Goal: Check status: Check status

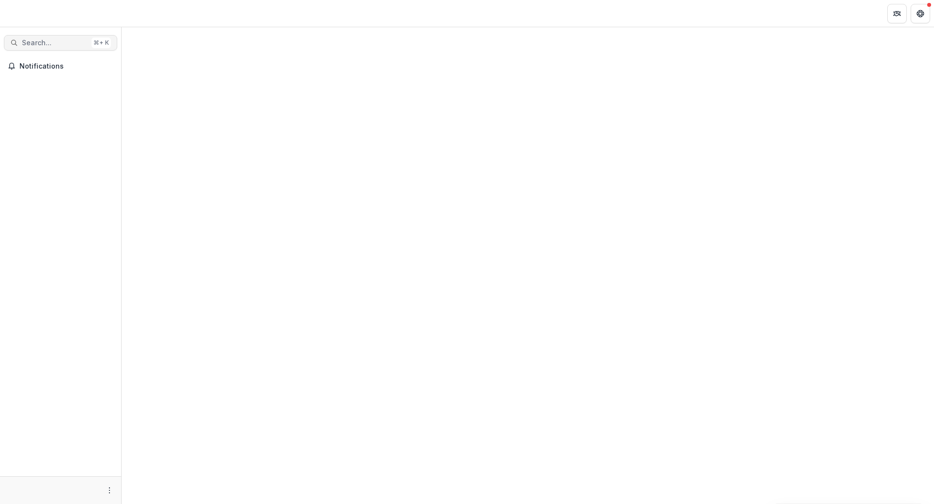
click at [55, 43] on span "Search..." at bounding box center [55, 43] width 66 height 8
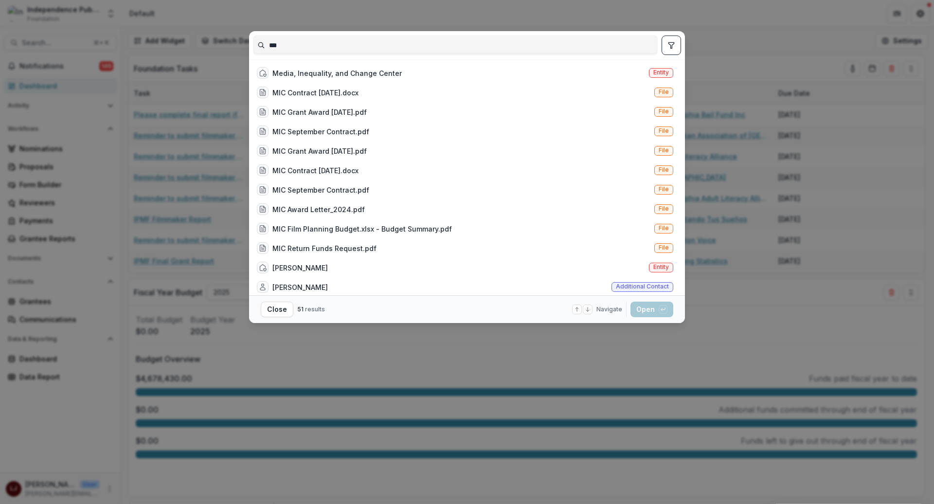
type input "***"
click at [666, 37] on button "toggle filters" at bounding box center [671, 45] width 19 height 19
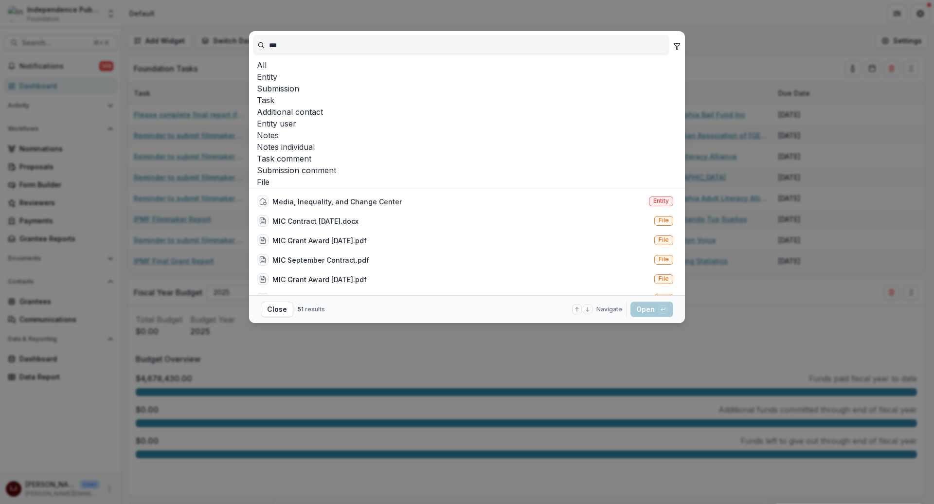
click at [277, 75] on button "Entity" at bounding box center [265, 77] width 24 height 12
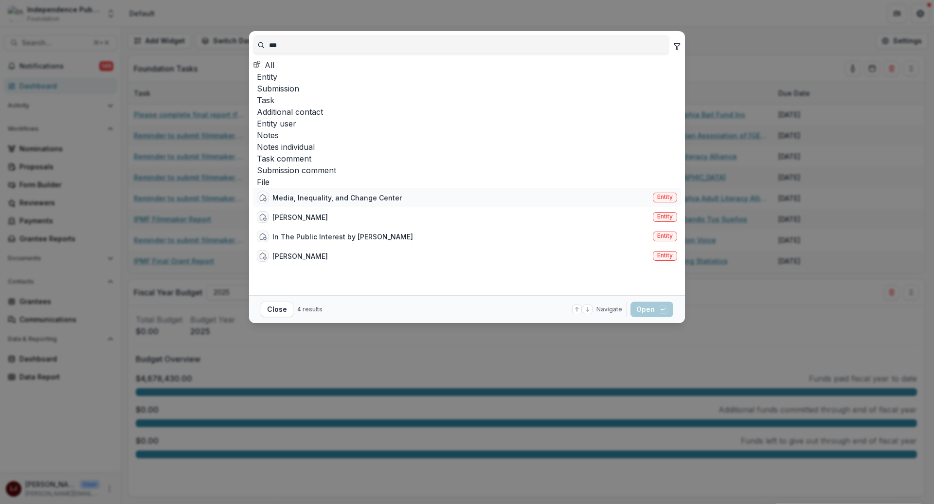
click at [346, 193] on div "Media, Inequality, and Change Center" at bounding box center [337, 198] width 129 height 10
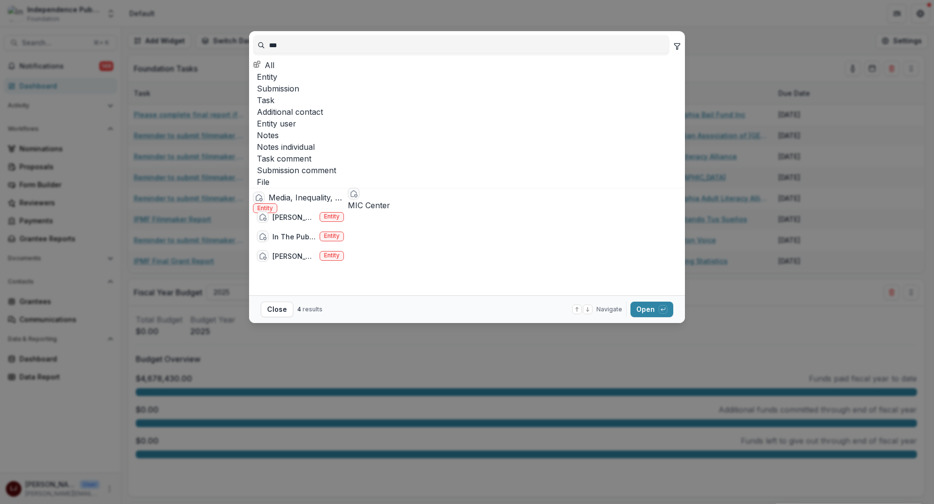
click at [344, 192] on div "Media, Inequality, and Change Center" at bounding box center [306, 198] width 75 height 12
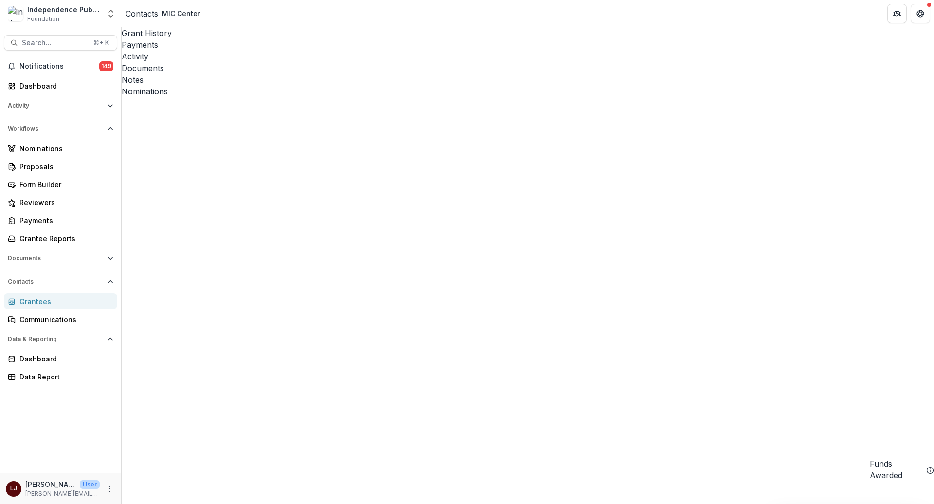
scroll to position [0, 166]
drag, startPoint x: 463, startPoint y: 187, endPoint x: 497, endPoint y: 187, distance: 34.6
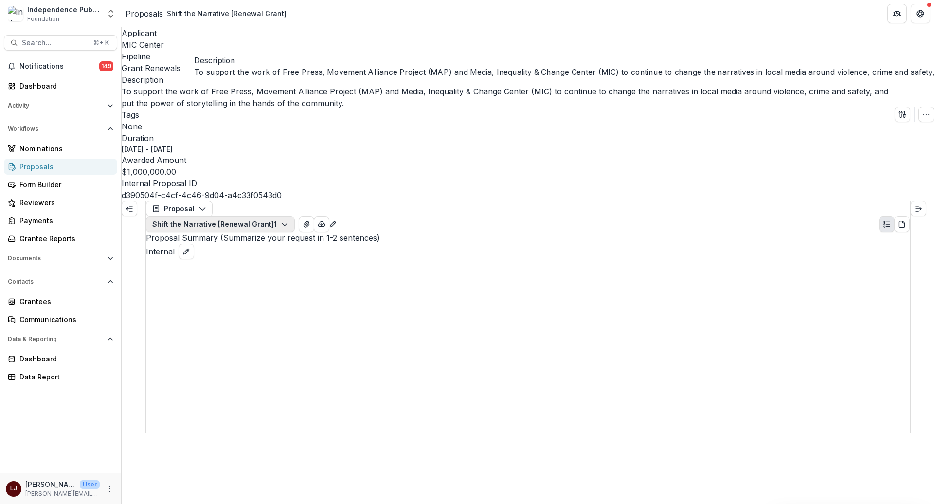
click at [289, 220] on icon "button" at bounding box center [285, 224] width 8 height 8
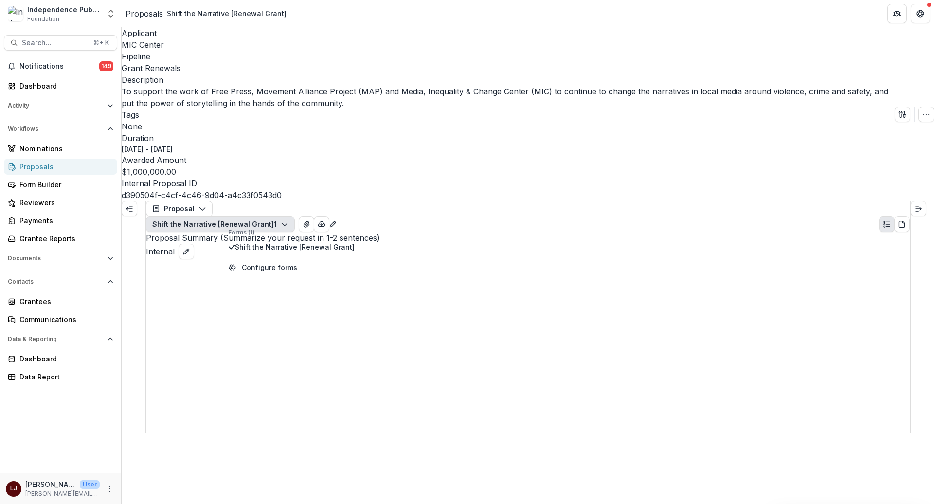
click at [289, 220] on icon "button" at bounding box center [285, 224] width 8 height 8
click at [130, 205] on icon "Expand left" at bounding box center [130, 209] width 8 height 8
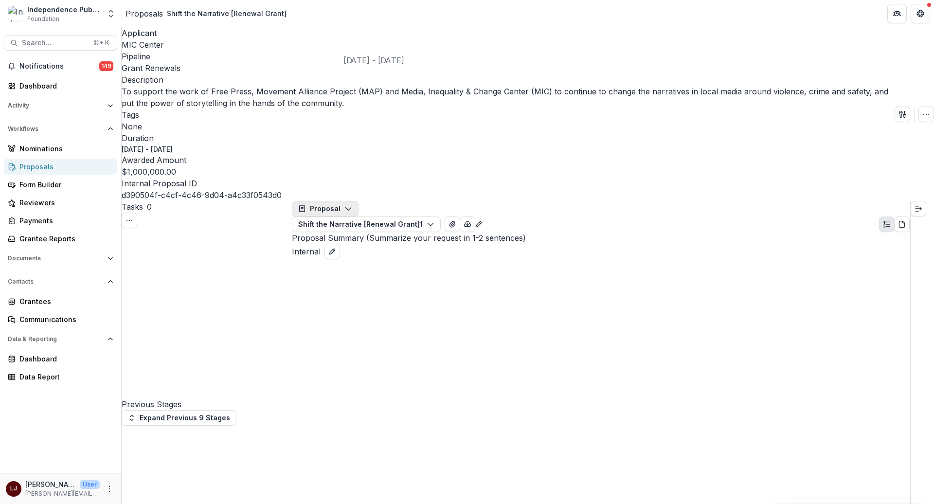
click at [352, 205] on icon "button" at bounding box center [349, 209] width 8 height 8
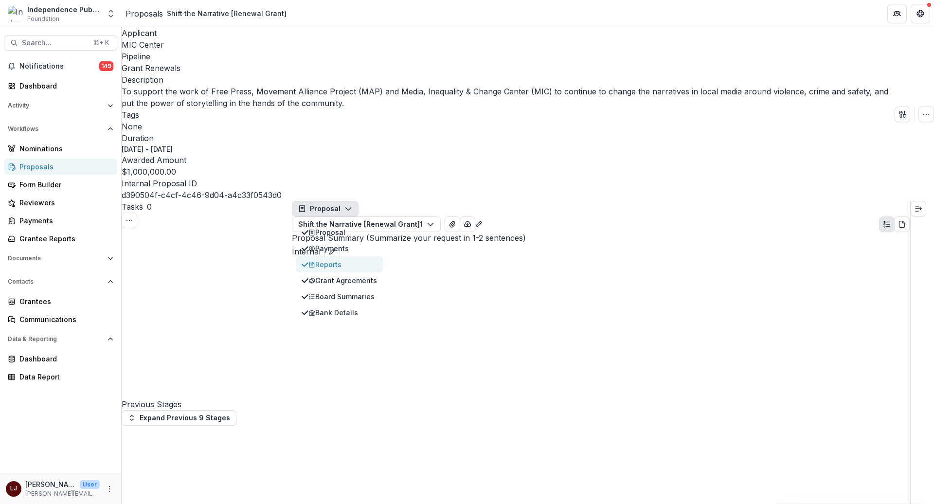
click at [377, 259] on div "Reports" at bounding box center [343, 264] width 69 height 10
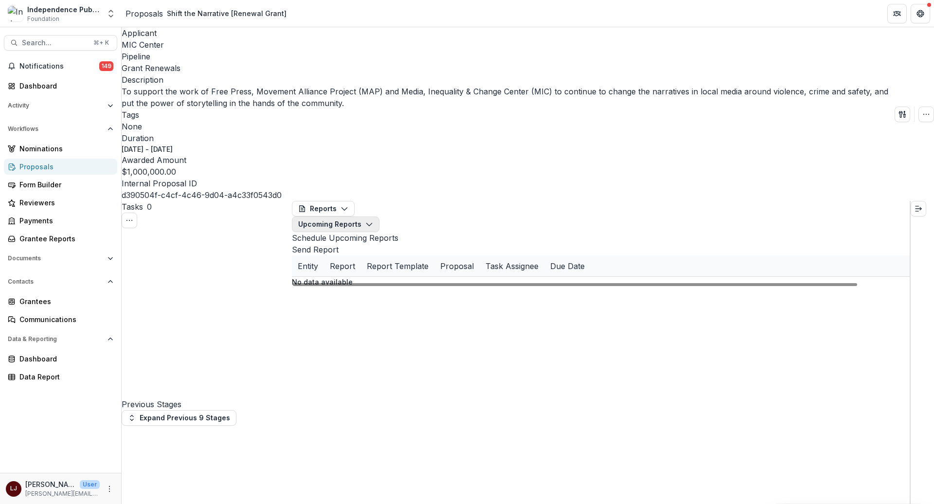
click at [380, 217] on button "Upcoming Reports" at bounding box center [336, 225] width 88 height 16
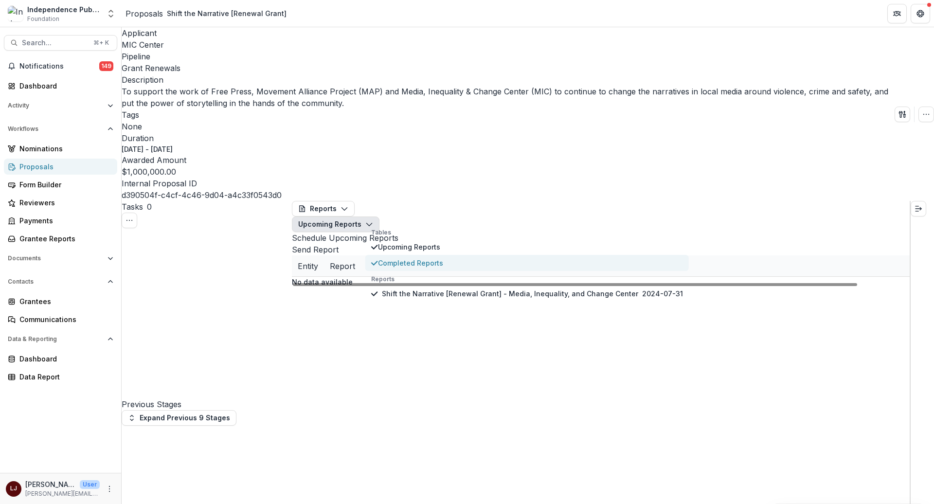
click at [416, 258] on span "Completed Reports" at bounding box center [530, 263] width 305 height 10
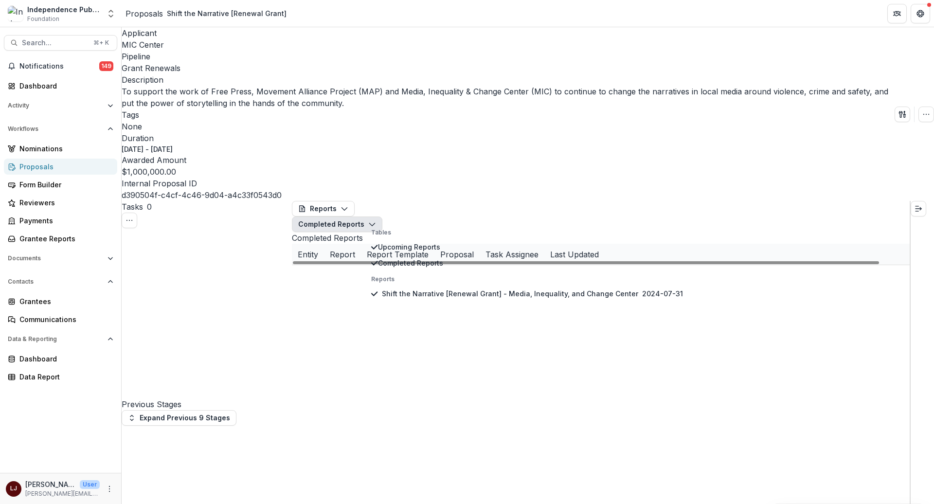
click at [397, 265] on div "MIC Center Shift the Narrative [Renewal Grant] - Media, Inequality, and Change …" at bounding box center [601, 265] width 618 height 0
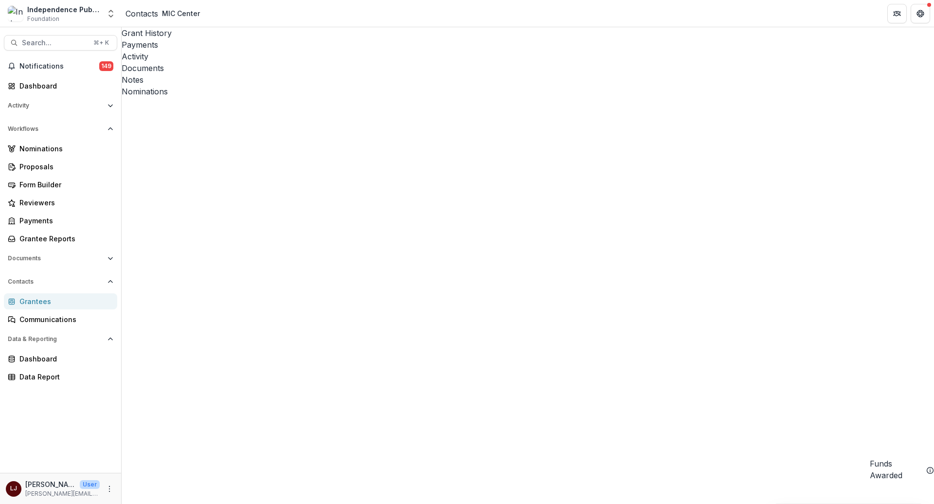
scroll to position [0, 90]
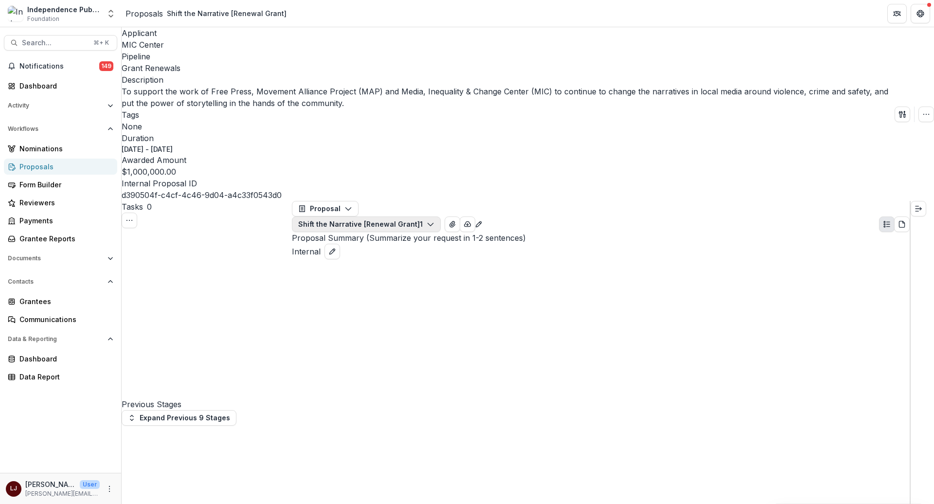
click at [392, 217] on button "Shift the Narrative [Renewal Grant] 1" at bounding box center [366, 225] width 149 height 16
click at [361, 201] on div "Proposal Proposal Payments Reports Grant Agreements Board Summaries Bank Detail…" at bounding box center [601, 216] width 618 height 31
click at [352, 205] on icon "button" at bounding box center [349, 209] width 8 height 8
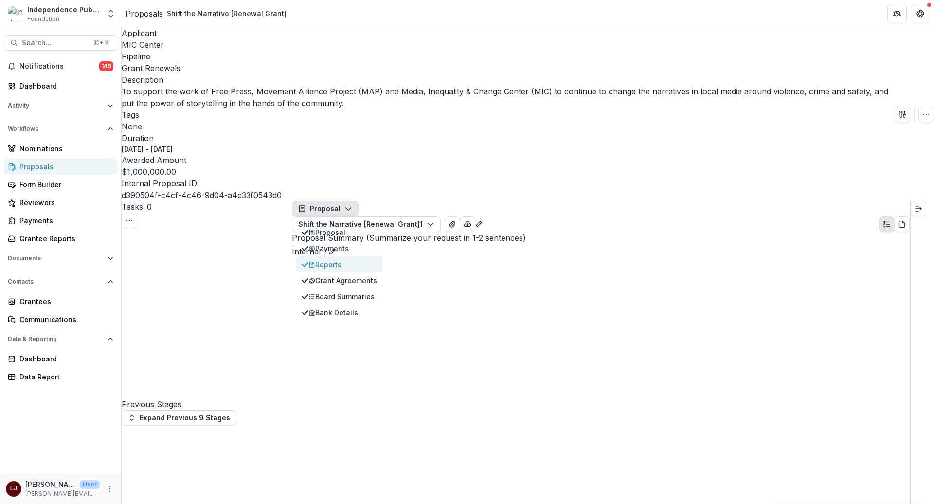
click at [350, 259] on div "Reports" at bounding box center [343, 264] width 69 height 10
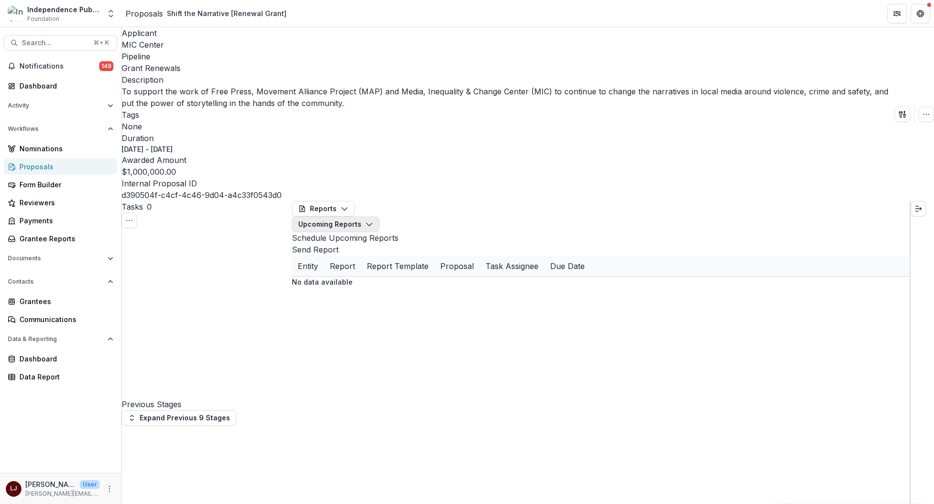
click at [380, 217] on button "Upcoming Reports" at bounding box center [336, 225] width 88 height 16
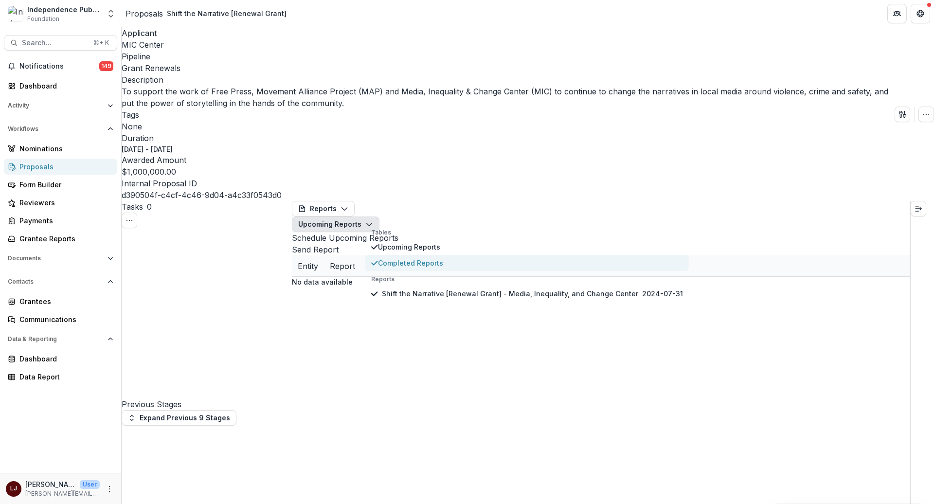
click at [447, 258] on span "Completed Reports" at bounding box center [530, 263] width 305 height 10
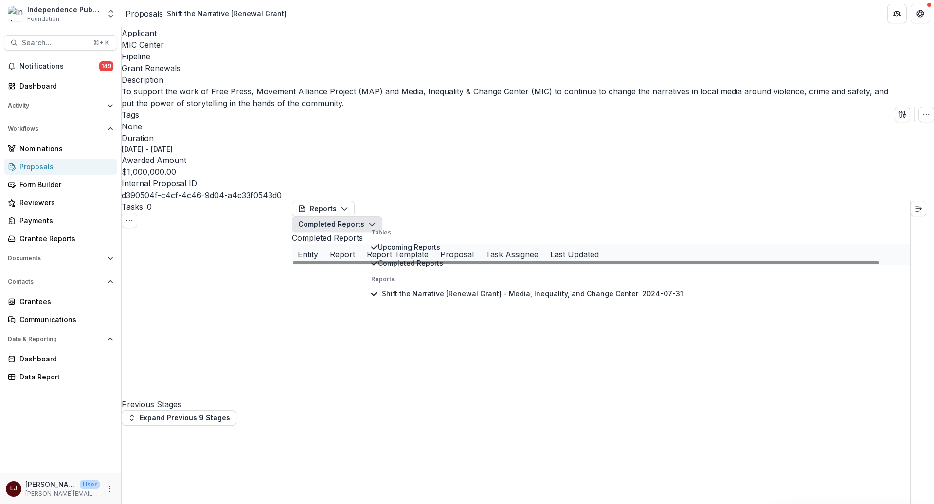
click at [455, 265] on div "MIC Center Shift the Narrative [Renewal Grant] - Media, Inequality, and Change …" at bounding box center [601, 265] width 618 height 0
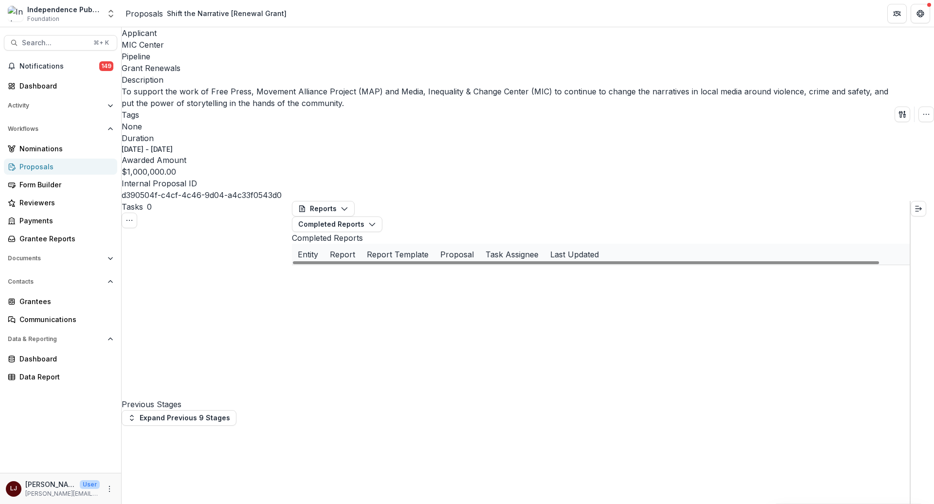
click at [146, 50] on span "MIC Center" at bounding box center [143, 45] width 42 height 10
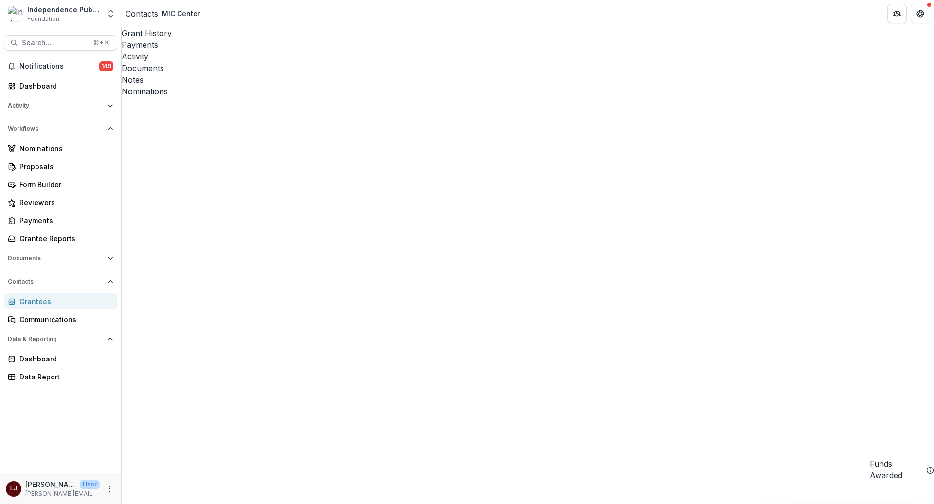
click at [282, 62] on div "Documents" at bounding box center [528, 68] width 813 height 12
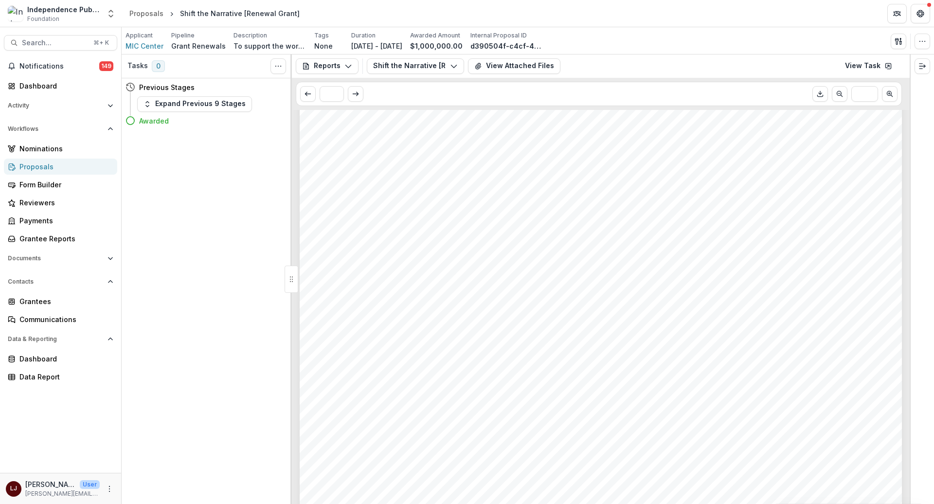
scroll to position [2006, 0]
click at [924, 43] on icon "button" at bounding box center [923, 41] width 8 height 8
click at [923, 67] on icon "Expand right" at bounding box center [923, 66] width 8 height 8
click at [339, 69] on button "Reports" at bounding box center [327, 66] width 63 height 16
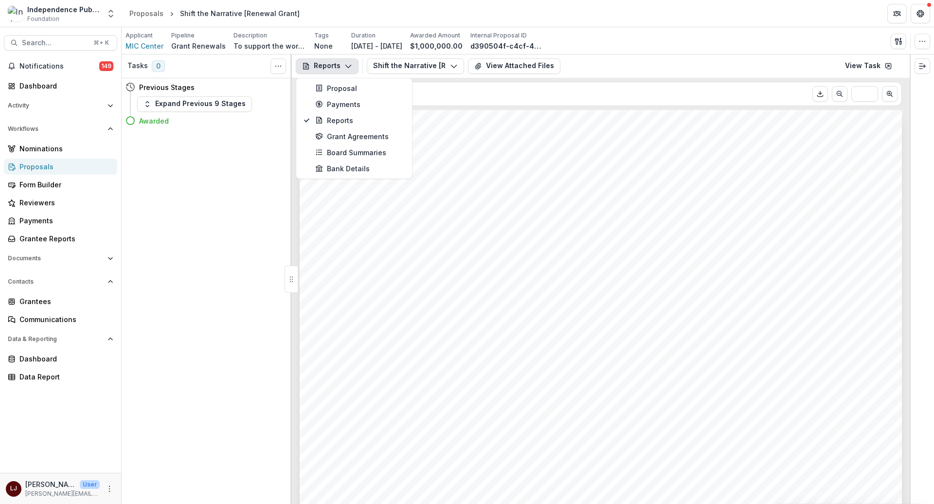
click at [339, 69] on button "Reports" at bounding box center [327, 66] width 63 height 16
click at [277, 63] on icon "Toggle View Cancelled Tasks" at bounding box center [278, 66] width 8 height 8
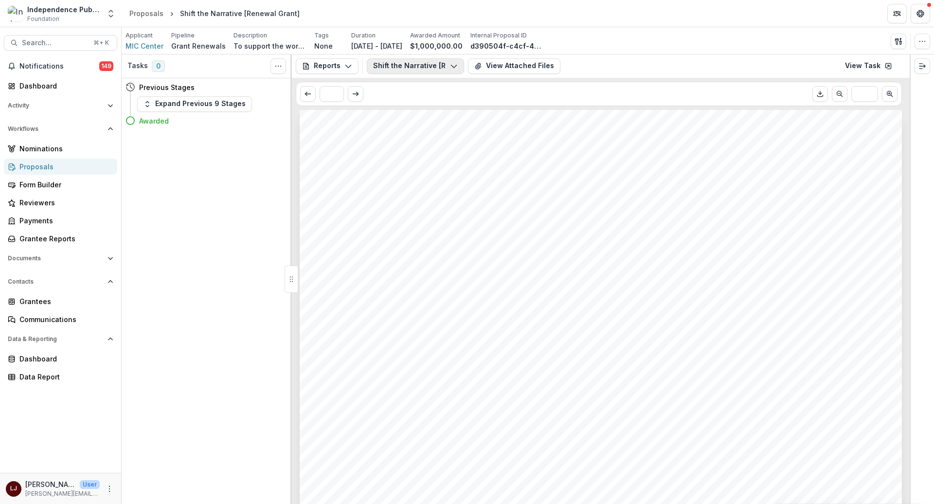
click at [442, 69] on button "Shift the Narrative [Renewal Grant] - Media, Inequality, and Change Center" at bounding box center [415, 66] width 97 height 16
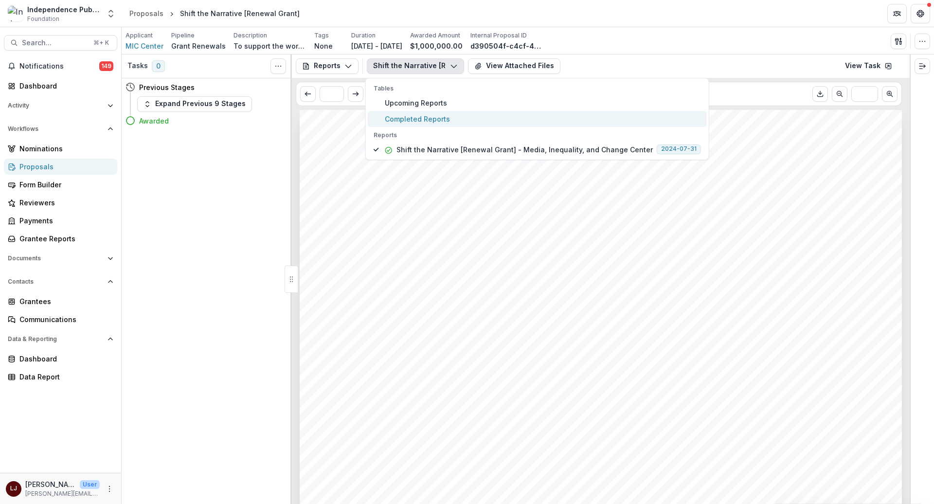
click at [431, 111] on button "Completed Reports" at bounding box center [537, 119] width 339 height 16
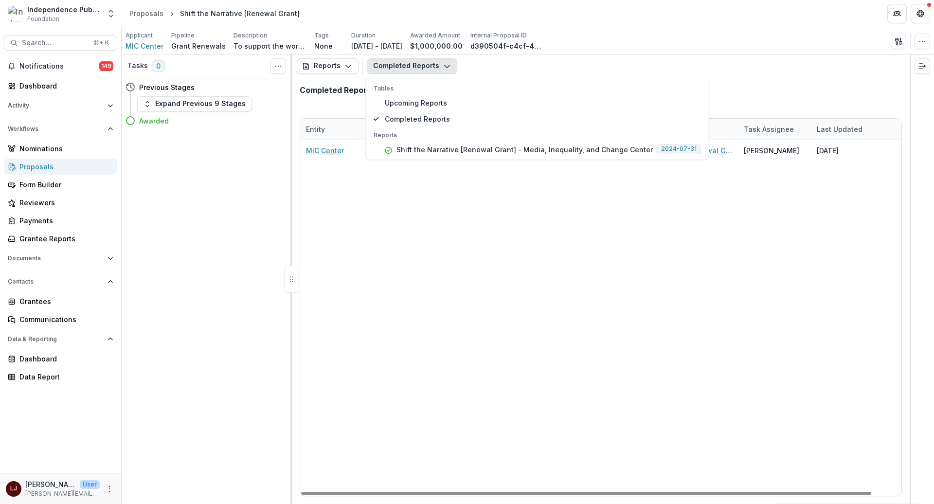
scroll to position [0, 31]
click at [660, 198] on div "MIC Center Shift the Narrative [Renewal Grant] - Media, Inequality, and Change …" at bounding box center [586, 318] width 633 height 356
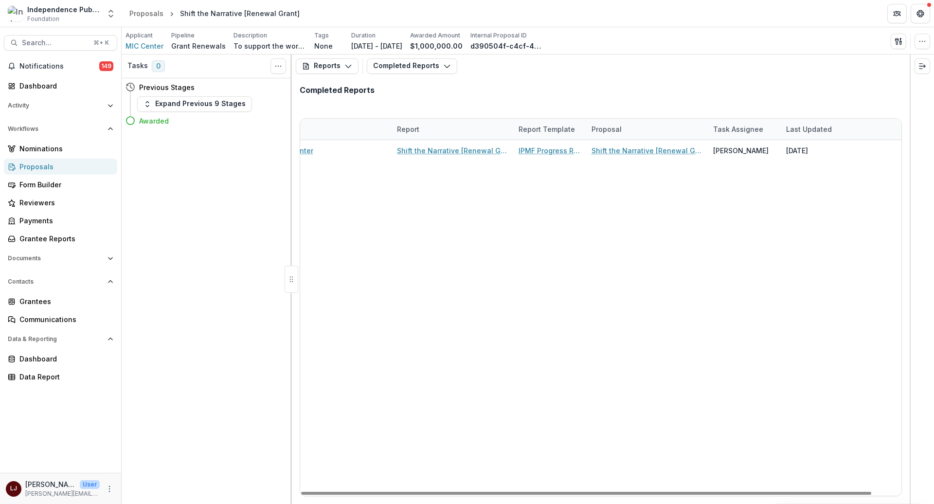
scroll to position [0, 0]
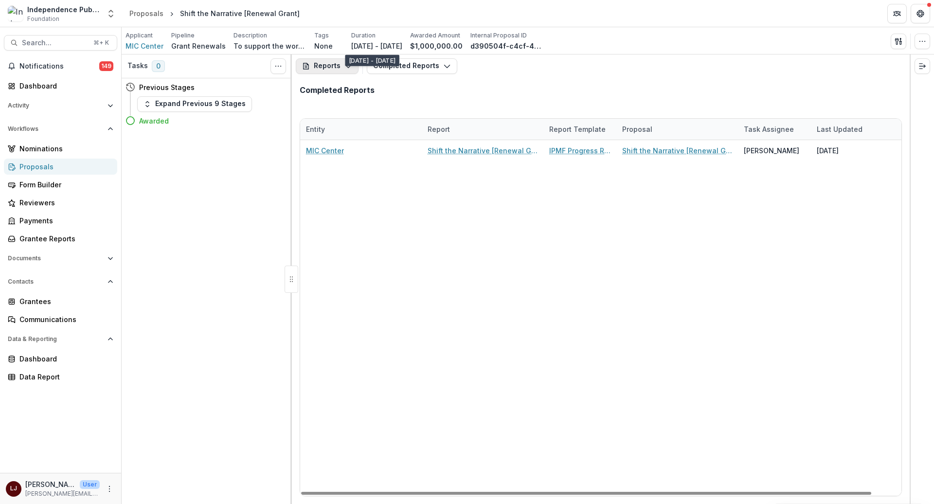
click at [335, 69] on button "Reports" at bounding box center [327, 66] width 63 height 16
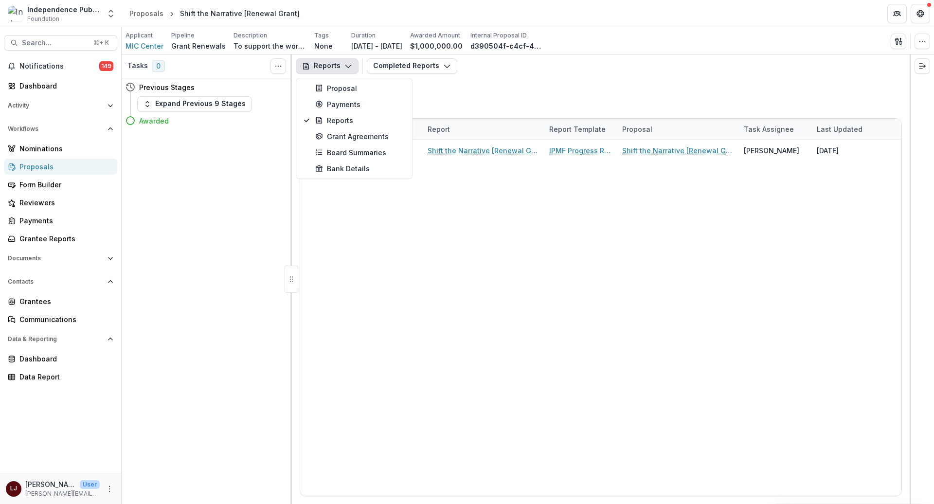
click at [335, 68] on button "Reports" at bounding box center [327, 66] width 63 height 16
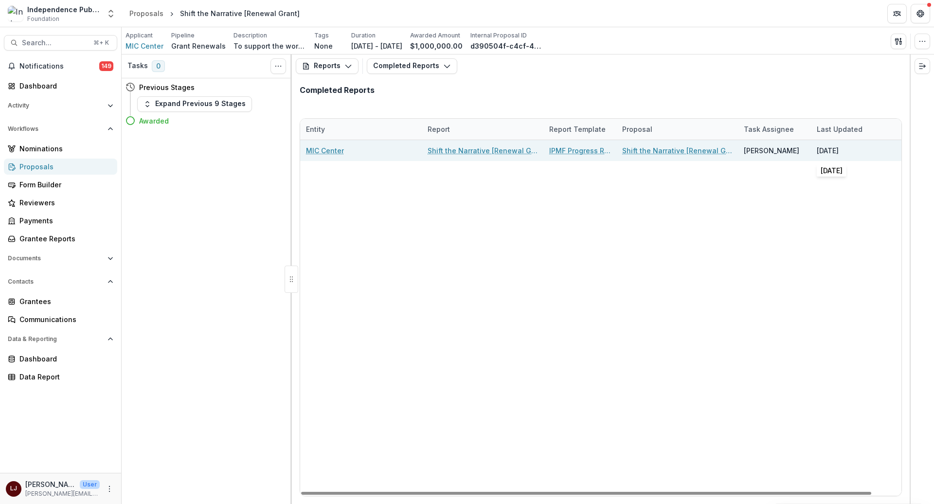
drag, startPoint x: 867, startPoint y: 150, endPoint x: 817, endPoint y: 150, distance: 50.6
click at [817, 150] on div "07/27/2024" at bounding box center [872, 150] width 110 height 21
copy div "07/27/2024"
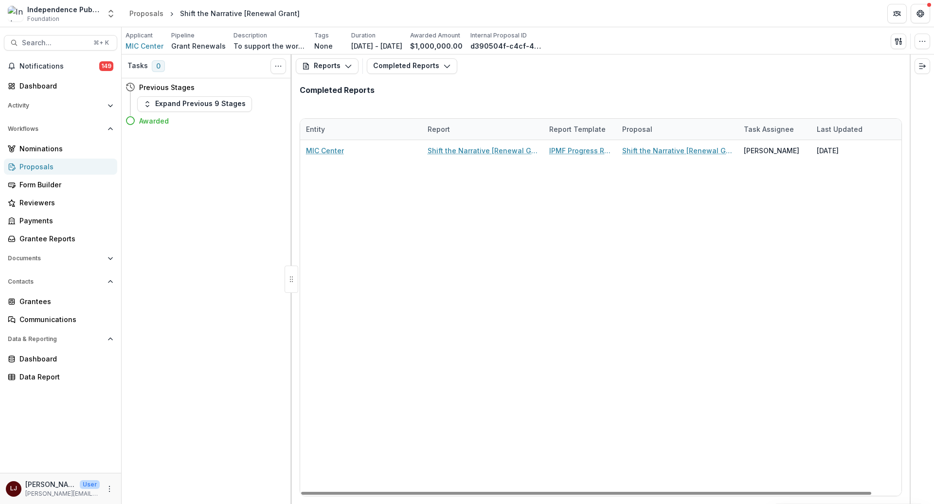
click at [601, 282] on div "MIC Center Shift the Narrative [Renewal Grant] - Media, Inequality, and Change …" at bounding box center [616, 318] width 633 height 356
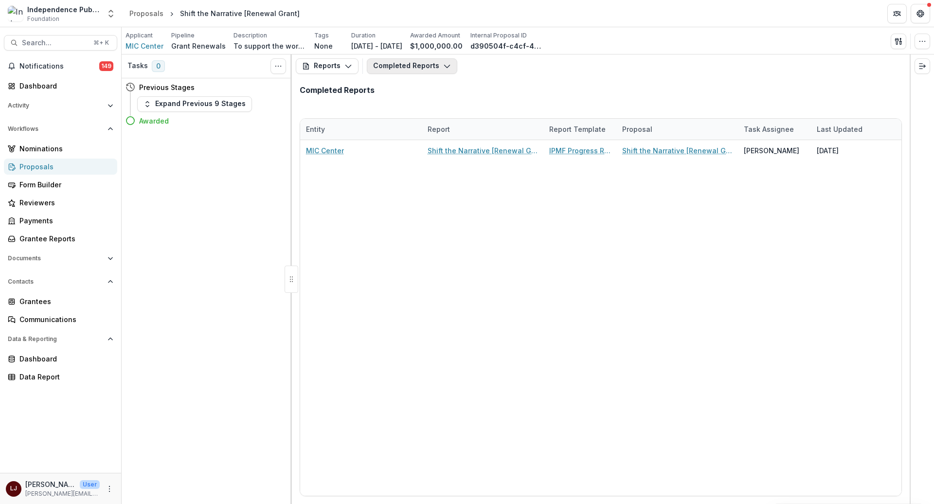
click at [394, 60] on button "Completed Reports" at bounding box center [412, 66] width 91 height 16
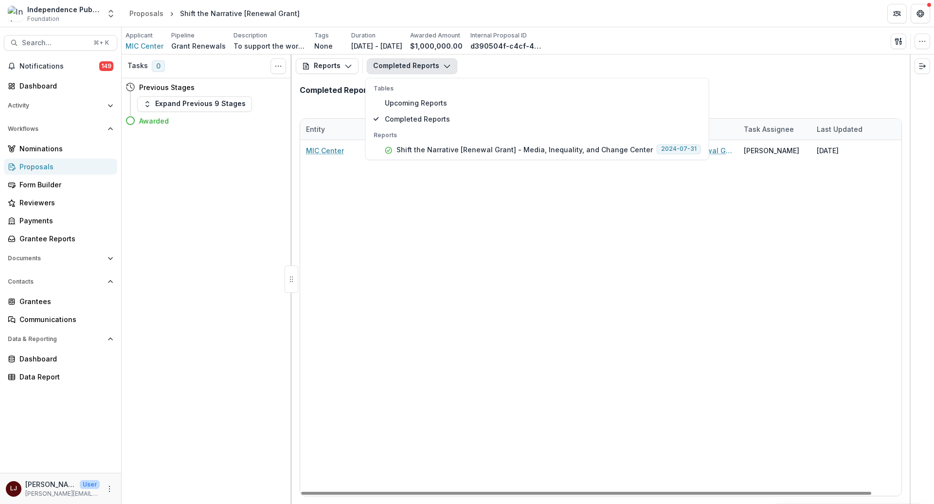
click at [405, 222] on div "MIC Center Shift the Narrative [Renewal Grant] - Media, Inequality, and Change …" at bounding box center [616, 318] width 633 height 356
